Goal: Task Accomplishment & Management: Manage account settings

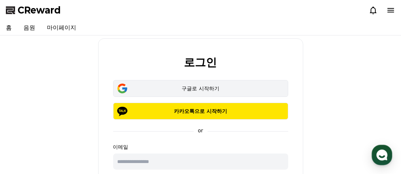
click at [221, 93] on button "구글로 시작하기" at bounding box center [200, 88] width 175 height 17
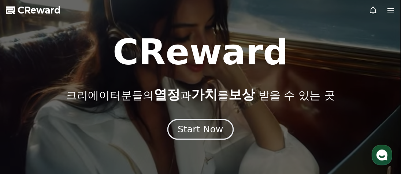
click at [213, 125] on div "Start Now" at bounding box center [200, 130] width 45 height 12
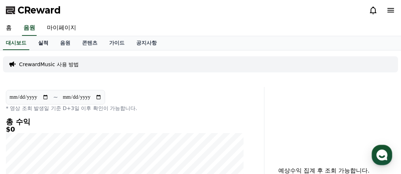
click at [44, 45] on link "실적" at bounding box center [43, 43] width 22 height 14
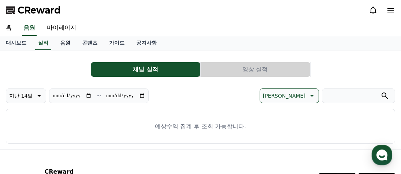
click at [66, 46] on link "음원" at bounding box center [65, 43] width 22 height 14
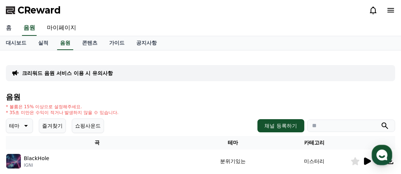
click at [7, 27] on link "홈" at bounding box center [9, 28] width 18 height 15
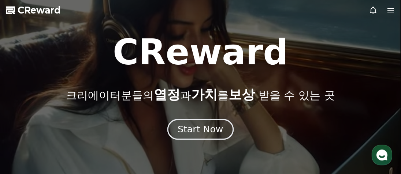
click at [181, 122] on button "Start Now" at bounding box center [201, 130] width 66 height 21
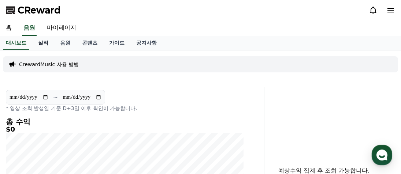
click at [36, 45] on link "실적" at bounding box center [43, 43] width 22 height 14
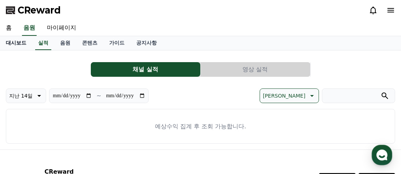
click at [18, 44] on link "대시보드" at bounding box center [16, 43] width 32 height 14
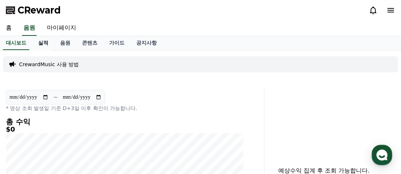
click at [44, 44] on link "실적" at bounding box center [43, 43] width 22 height 14
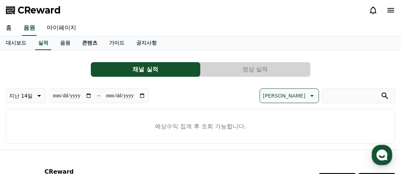
click at [93, 47] on link "콘텐츠" at bounding box center [89, 43] width 27 height 14
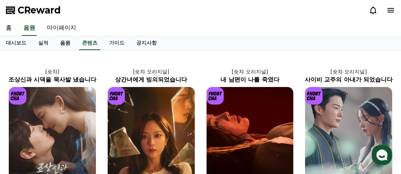
click at [67, 42] on link "음원" at bounding box center [65, 43] width 22 height 14
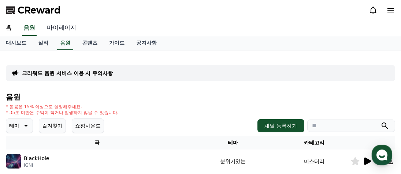
click at [63, 26] on link "마이페이지" at bounding box center [61, 28] width 41 height 15
select select "**********"
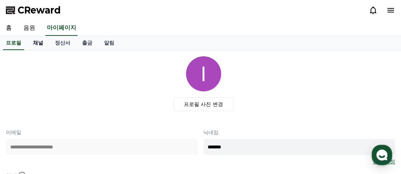
click at [41, 44] on link "채널" at bounding box center [38, 43] width 22 height 14
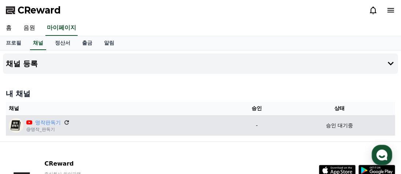
click at [67, 123] on icon at bounding box center [66, 123] width 7 height 7
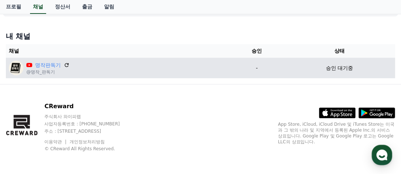
scroll to position [58, 0]
